Goal: Task Accomplishment & Management: Manage account settings

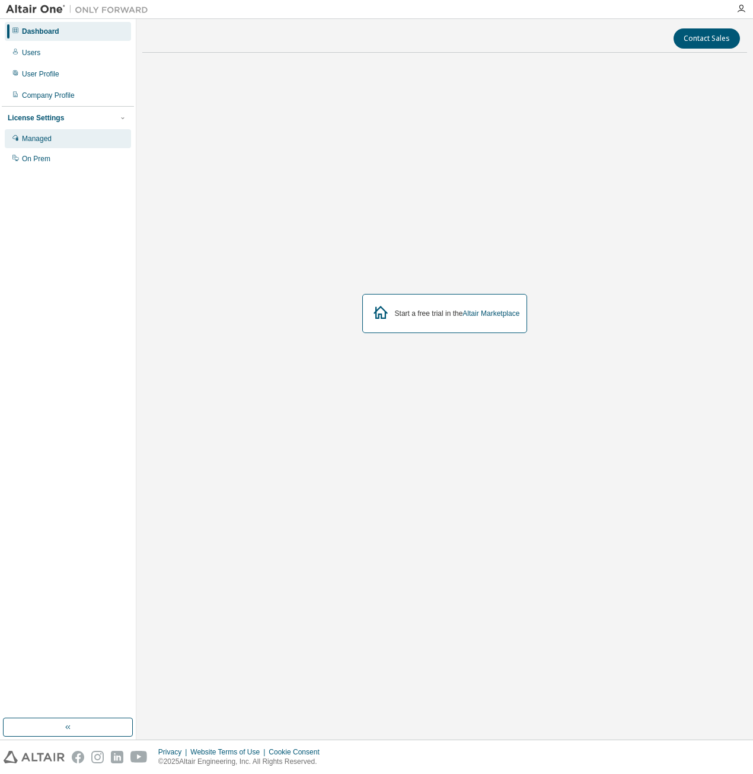
click at [51, 133] on div "Managed" at bounding box center [68, 138] width 126 height 19
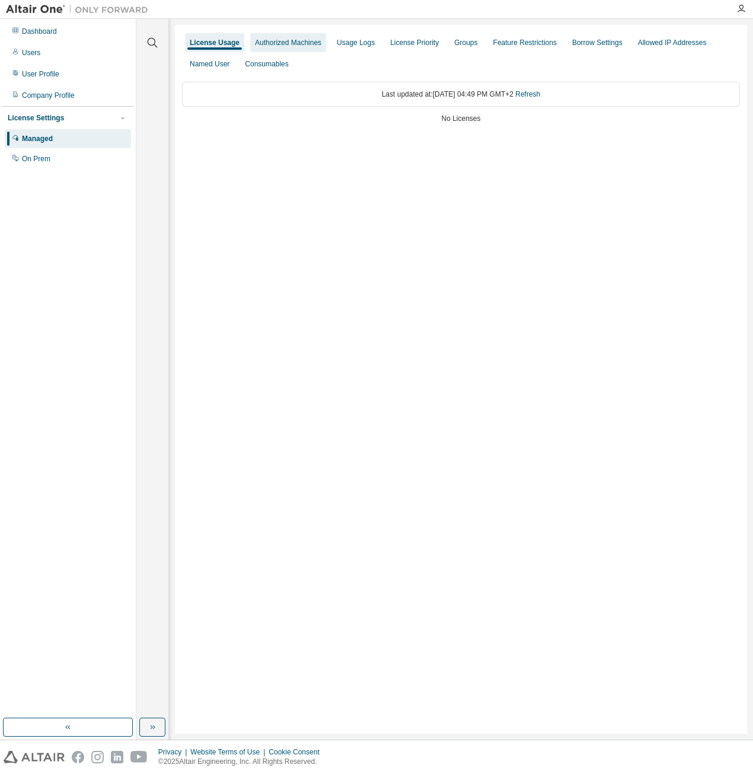
click at [300, 44] on div "Authorized Machines" at bounding box center [288, 42] width 66 height 9
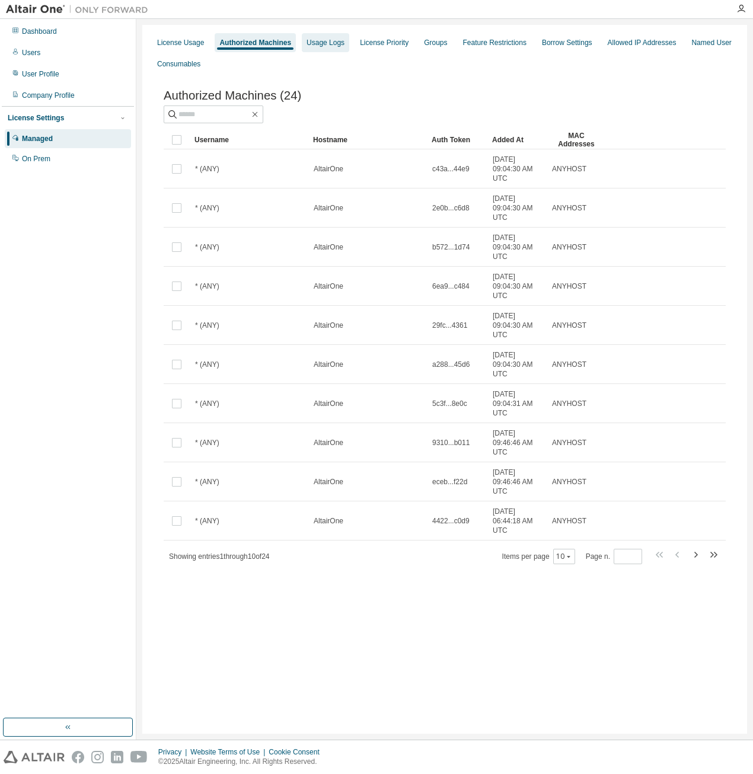
click at [340, 47] on div "Usage Logs" at bounding box center [325, 42] width 47 height 19
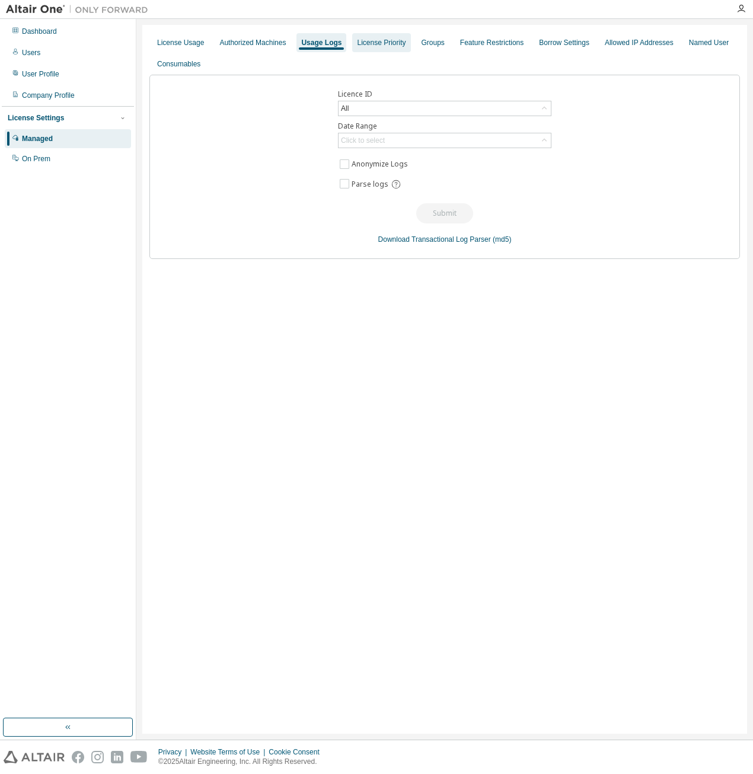
click at [383, 47] on div "License Priority" at bounding box center [381, 42] width 49 height 9
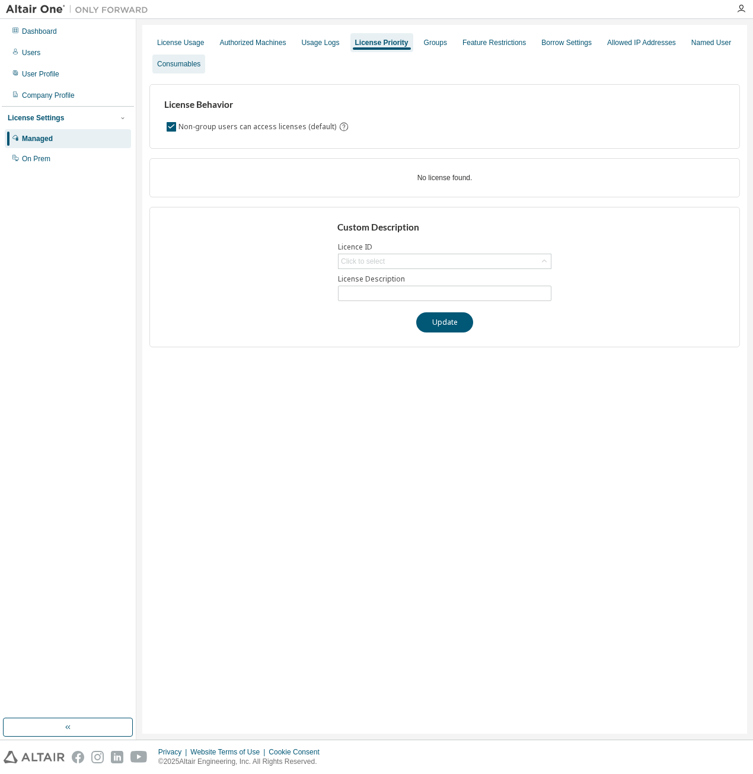
click at [175, 72] on div "Consumables" at bounding box center [178, 64] width 53 height 19
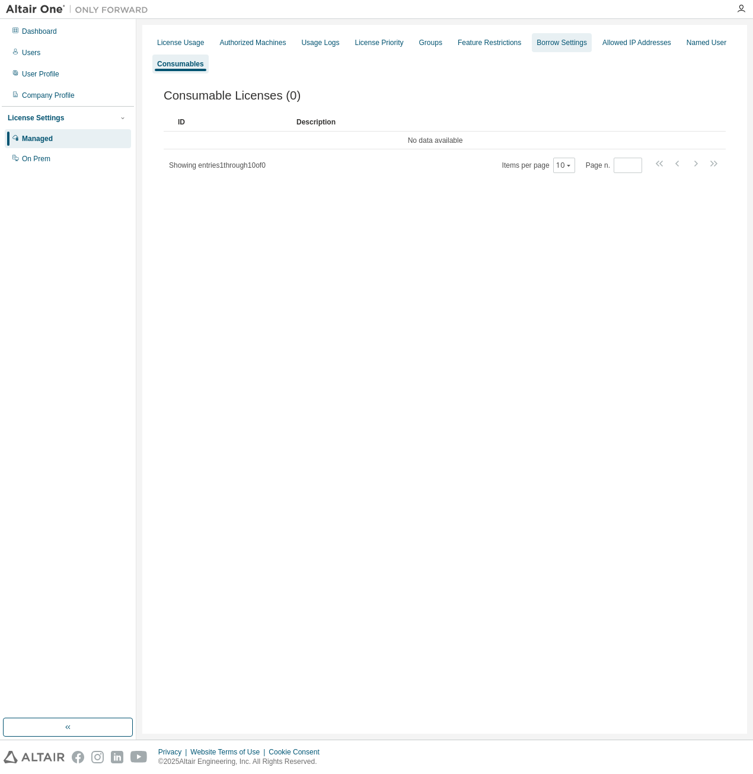
click at [553, 40] on div "Borrow Settings" at bounding box center [561, 42] width 50 height 9
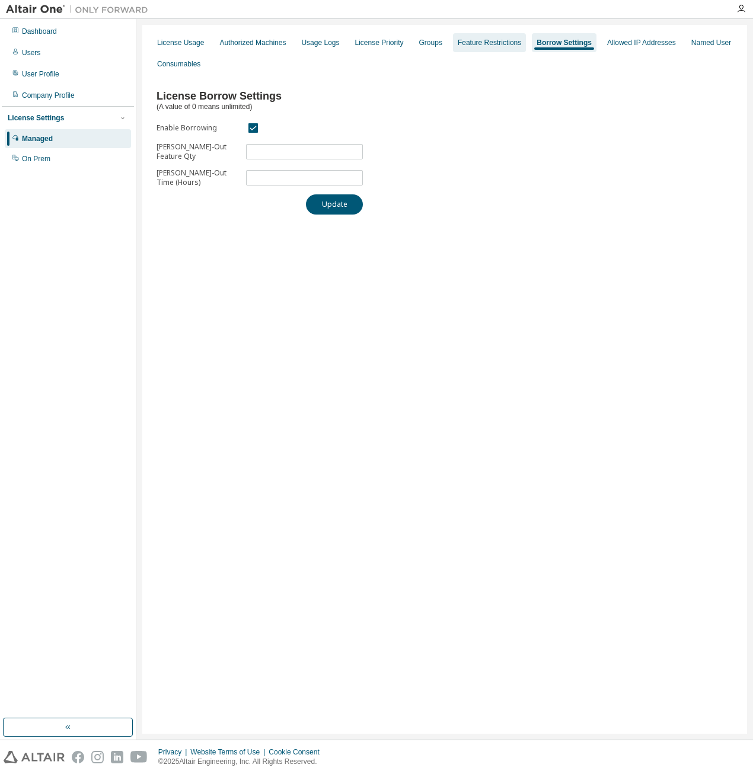
click at [490, 44] on div "Feature Restrictions" at bounding box center [488, 42] width 63 height 9
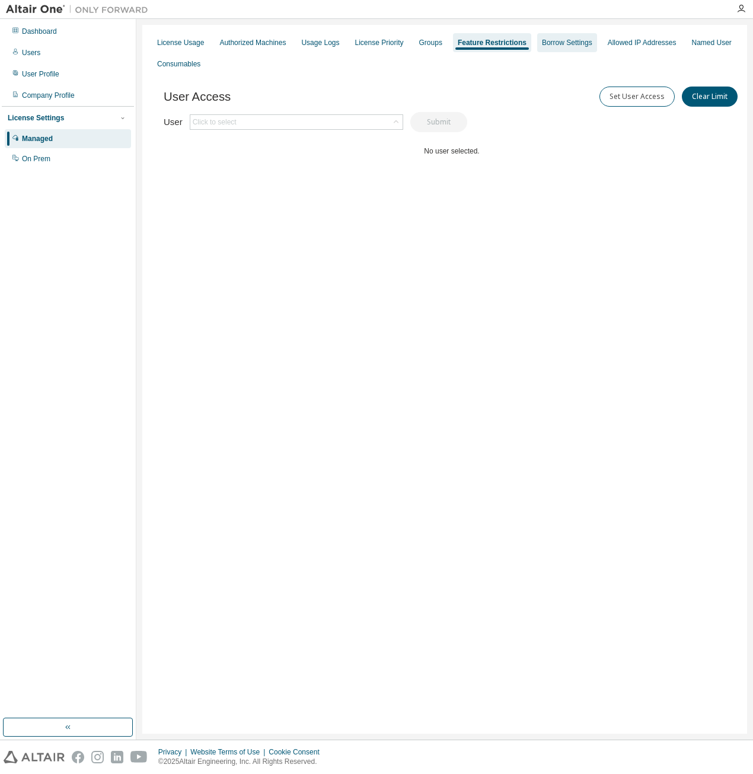
click at [551, 44] on div "Borrow Settings" at bounding box center [567, 42] width 50 height 9
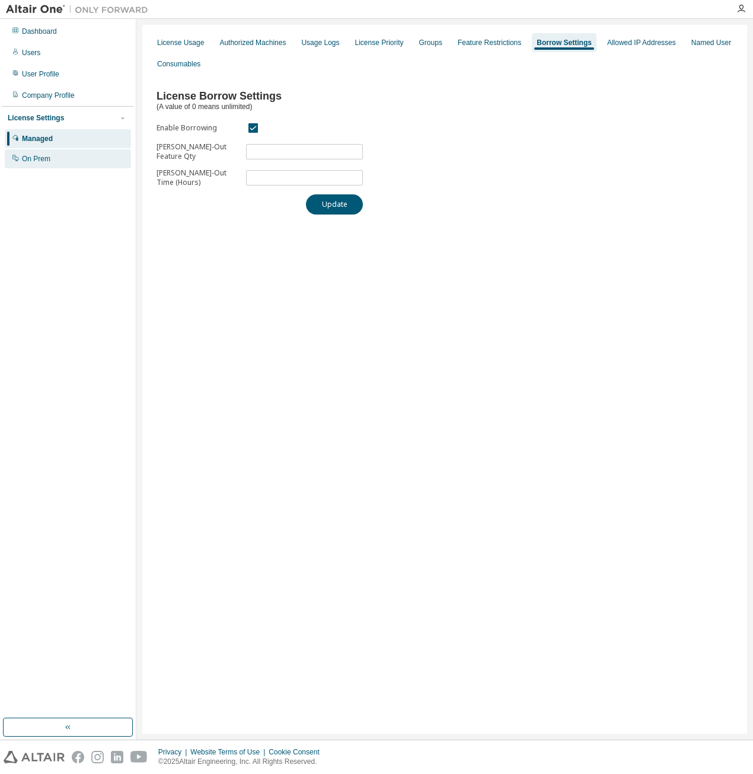
click at [72, 156] on div "On Prem" at bounding box center [68, 158] width 126 height 19
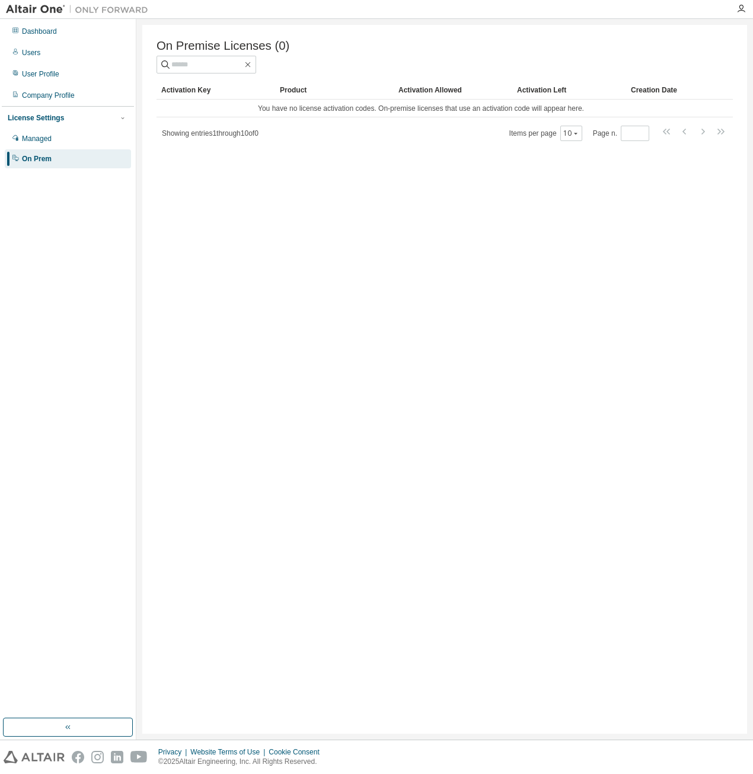
click at [77, 151] on div "On Prem" at bounding box center [68, 158] width 126 height 19
click at [69, 138] on div "Managed" at bounding box center [68, 138] width 126 height 19
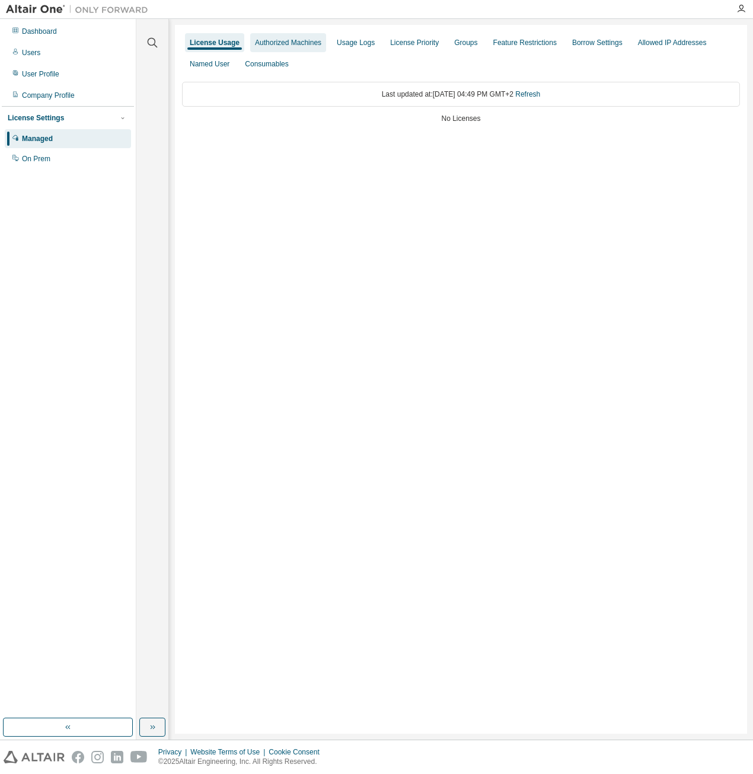
click at [298, 49] on div "Authorized Machines" at bounding box center [288, 42] width 76 height 19
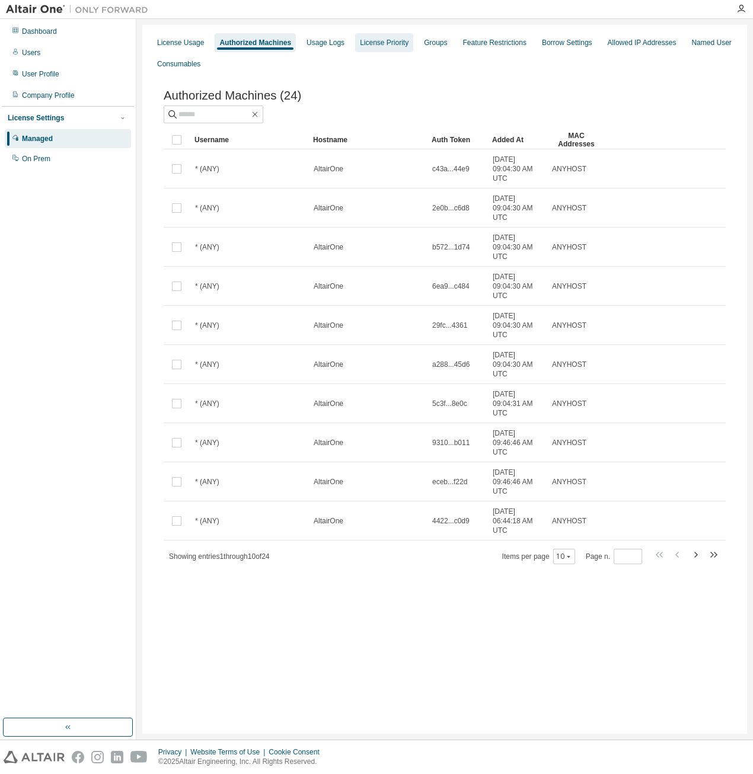
click at [355, 39] on div "License Priority" at bounding box center [384, 42] width 58 height 19
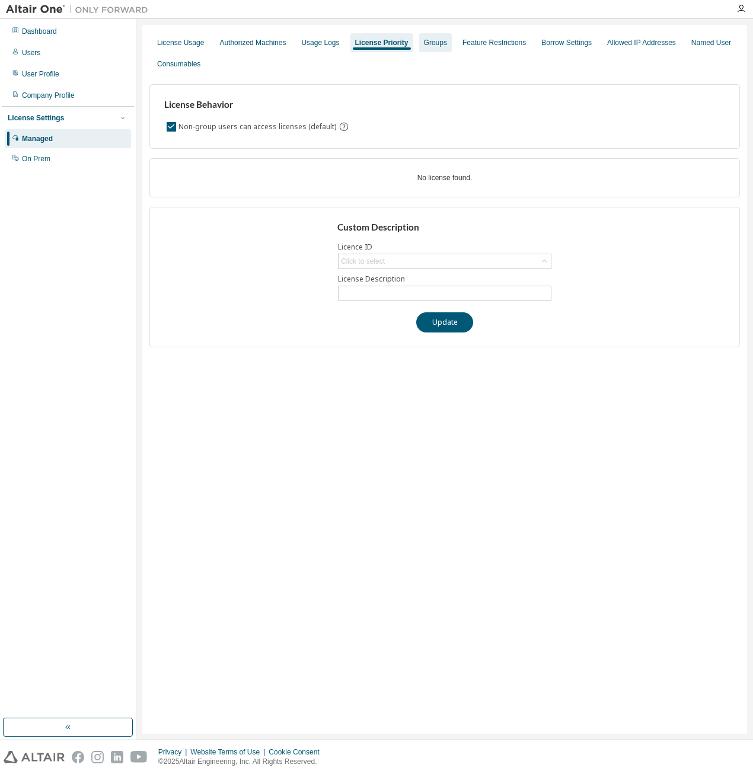
click at [440, 47] on div "Groups" at bounding box center [435, 42] width 33 height 19
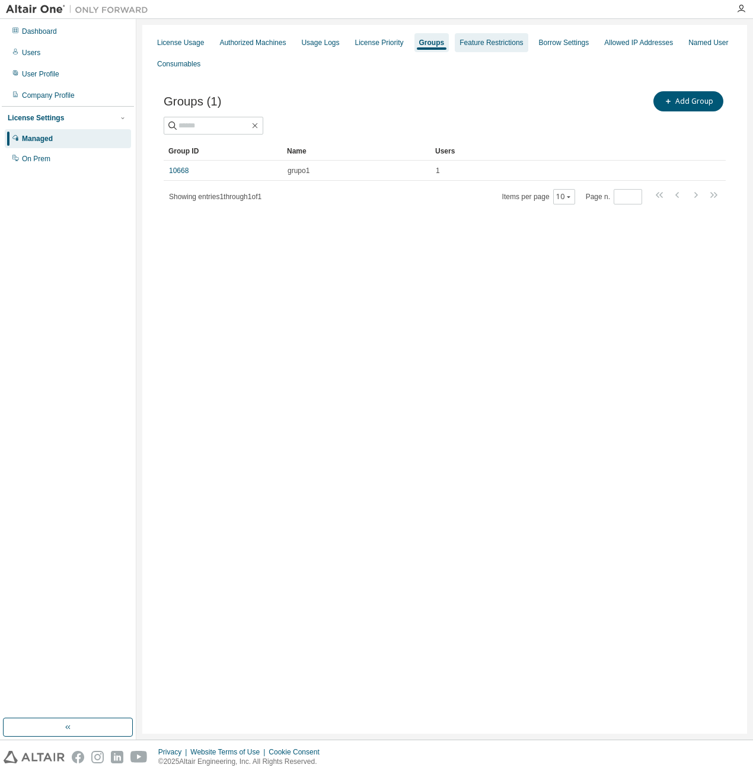
click at [472, 49] on div "Feature Restrictions" at bounding box center [490, 42] width 73 height 19
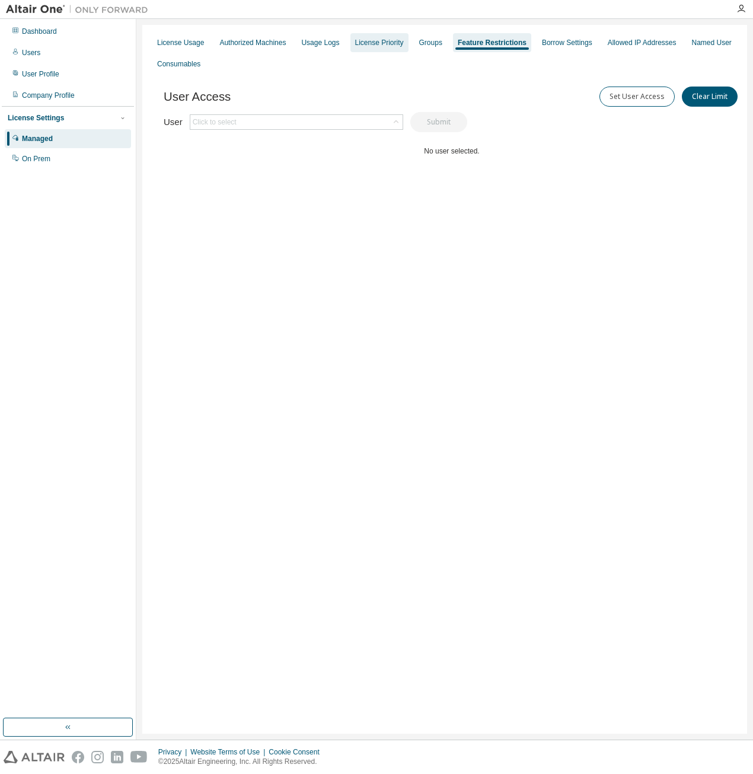
click at [399, 42] on div "License Priority" at bounding box center [379, 42] width 58 height 19
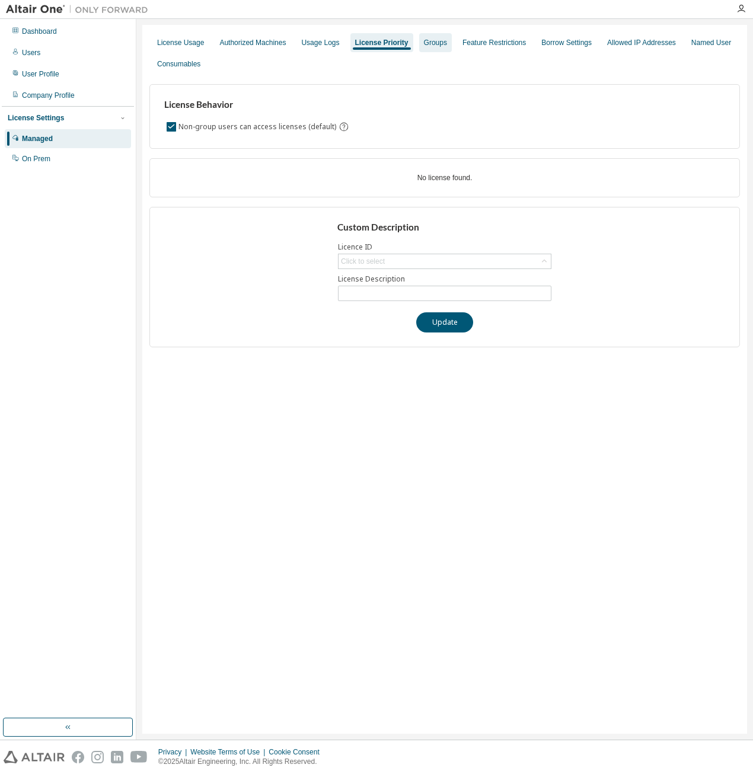
click at [440, 44] on div "Groups" at bounding box center [435, 42] width 33 height 19
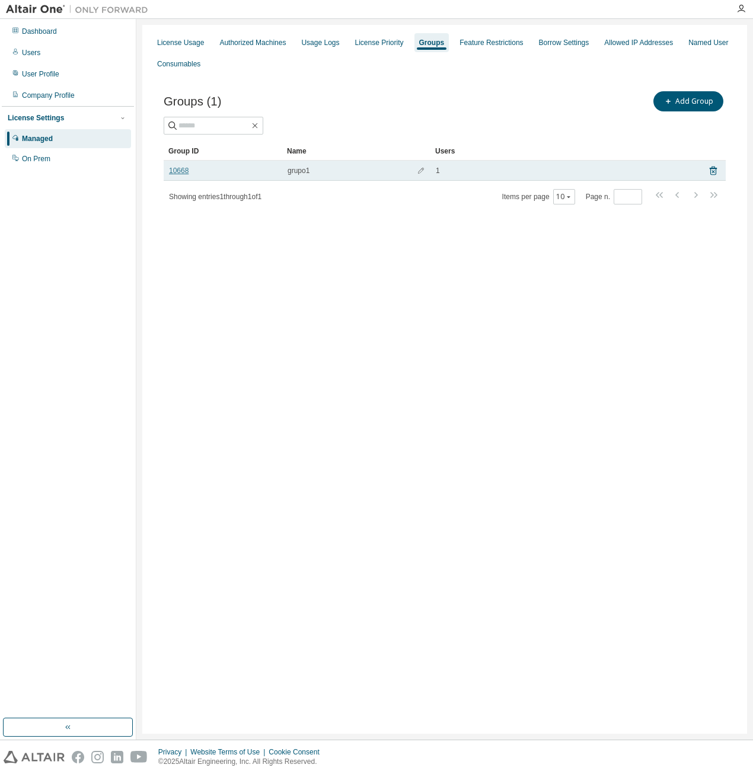
click at [169, 166] on link "10668" at bounding box center [179, 170] width 20 height 9
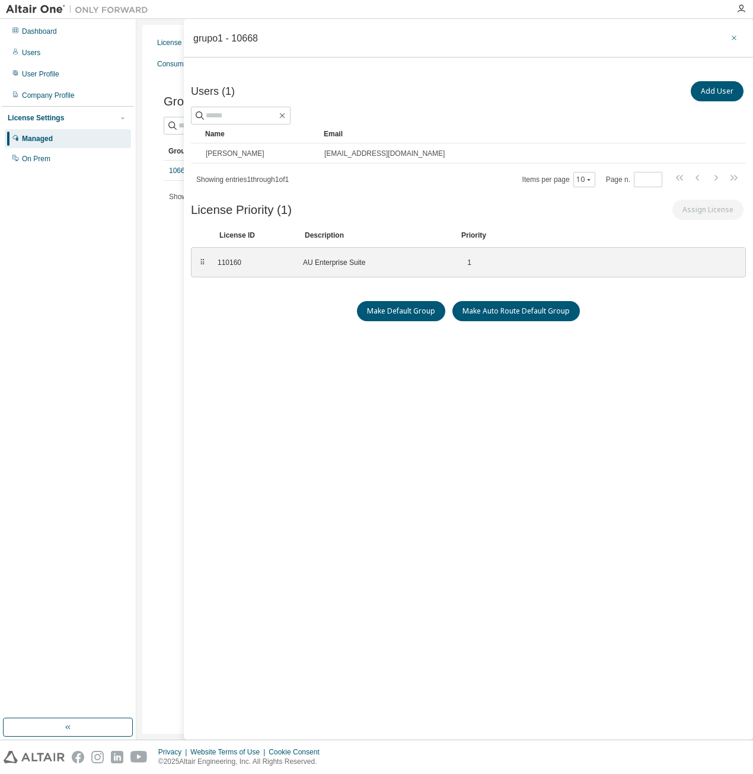
click at [734, 39] on icon "button" at bounding box center [733, 37] width 8 height 9
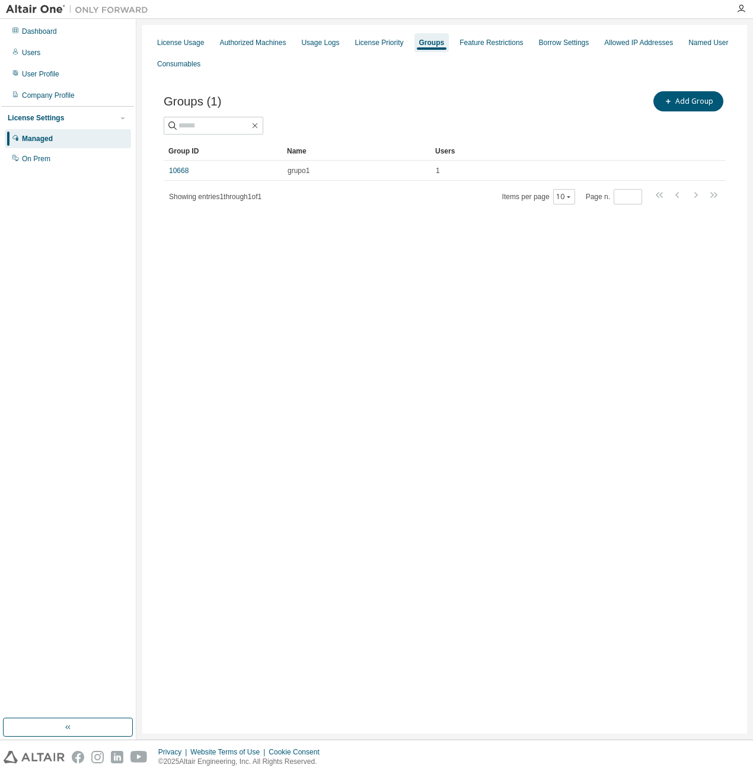
click at [745, 12] on div at bounding box center [741, 8] width 24 height 9
click at [739, 12] on icon "button" at bounding box center [740, 8] width 9 height 9
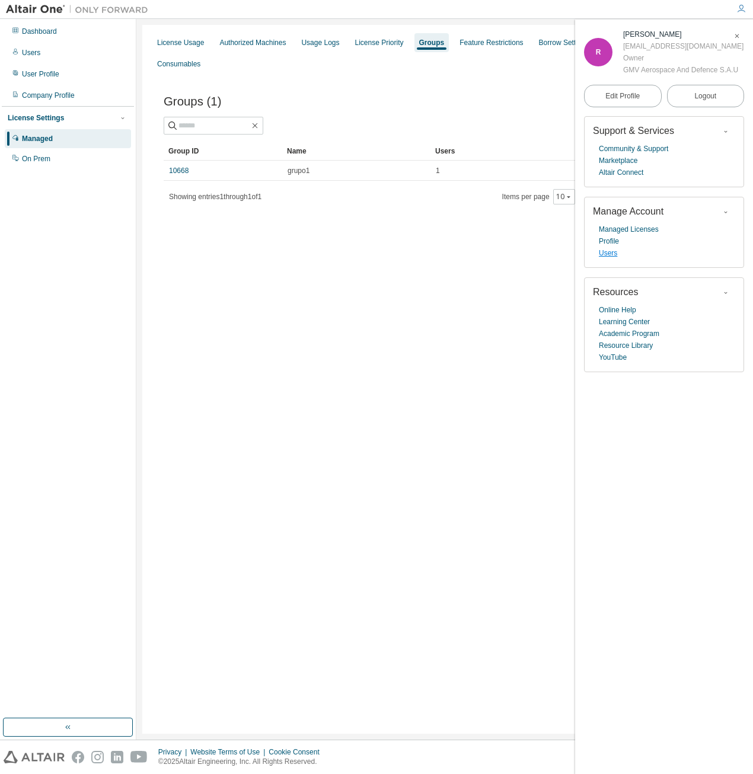
click at [612, 252] on link "Users" at bounding box center [607, 253] width 18 height 12
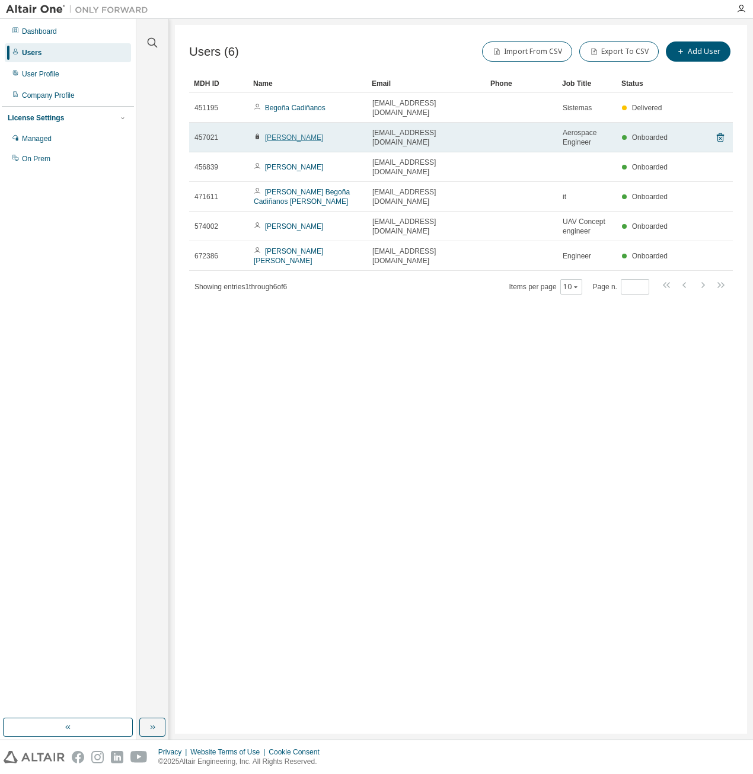
click at [288, 133] on link "Roberto Parada" at bounding box center [294, 137] width 59 height 8
